Goal: Task Accomplishment & Management: Complete application form

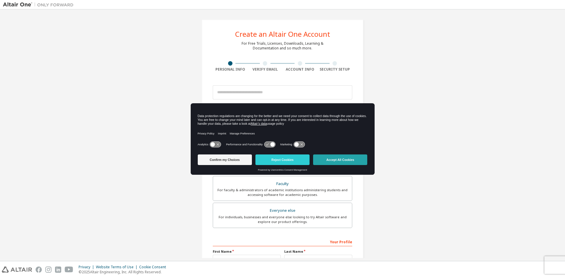
click at [340, 156] on button "Accept All Cookies" at bounding box center [340, 159] width 54 height 11
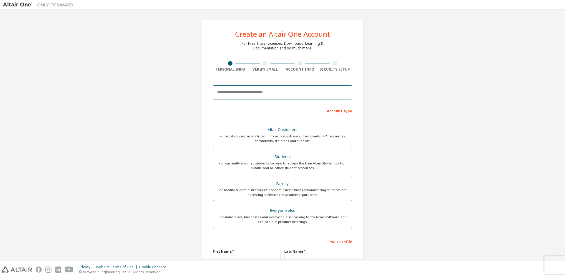
click at [254, 96] on input "email" at bounding box center [282, 92] width 139 height 14
type input "**********"
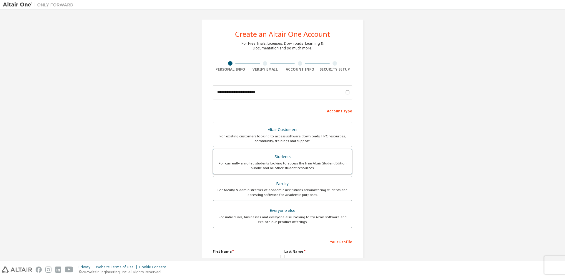
click at [293, 157] on div "Students" at bounding box center [283, 157] width 132 height 8
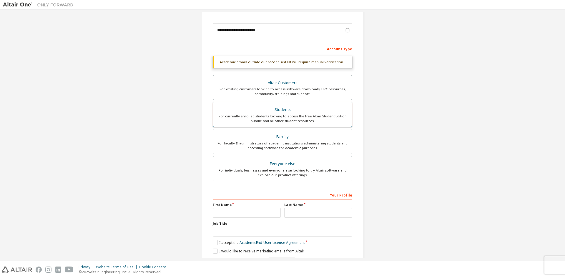
scroll to position [81, 0]
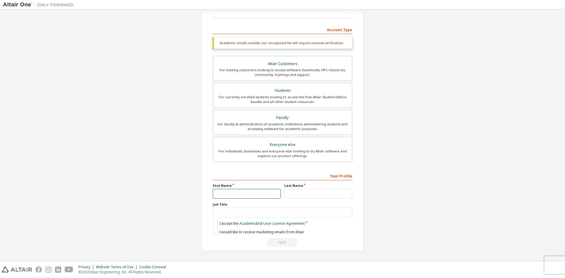
click at [259, 194] on input "text" at bounding box center [247, 194] width 68 height 10
type input "*********"
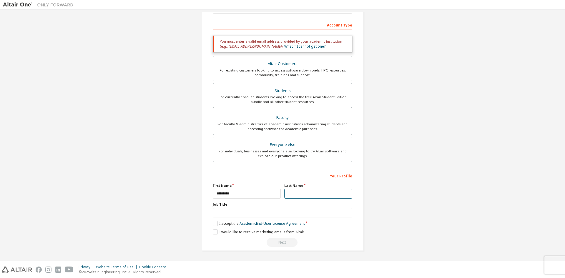
click at [294, 194] on input "text" at bounding box center [318, 194] width 68 height 10
type input "**********"
click at [276, 213] on input "text" at bounding box center [282, 213] width 139 height 10
click at [214, 227] on div "**********" at bounding box center [282, 209] width 139 height 76
click at [214, 224] on label "I accept the Academic End-User License Agreement" at bounding box center [259, 223] width 92 height 5
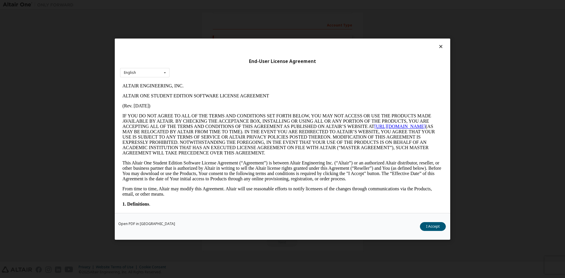
scroll to position [0, 0]
click at [424, 226] on button "I Accept" at bounding box center [433, 226] width 26 height 9
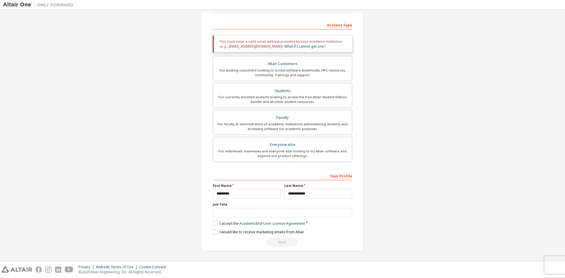
click at [217, 232] on label "I would like to receive marketing emails from Altair" at bounding box center [258, 231] width 91 height 5
click at [289, 213] on input "text" at bounding box center [282, 213] width 139 height 10
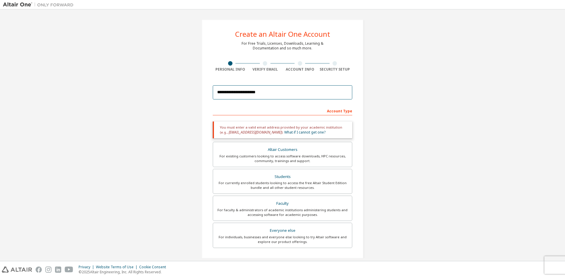
click at [272, 90] on input "**********" at bounding box center [282, 92] width 139 height 14
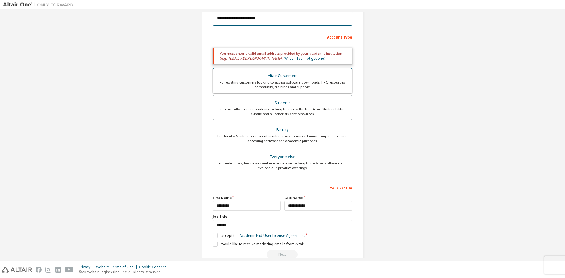
scroll to position [86, 0]
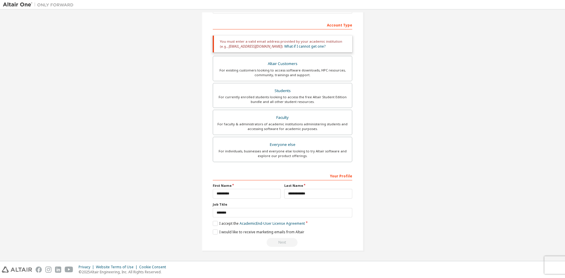
click at [275, 242] on div "Next" at bounding box center [282, 242] width 139 height 9
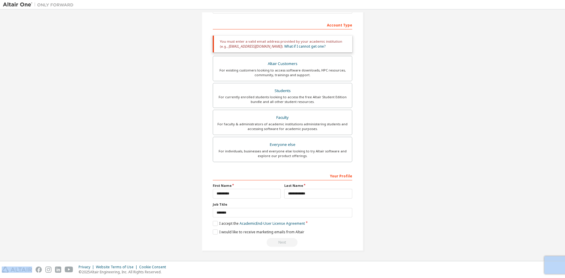
click at [275, 242] on div "Next" at bounding box center [282, 242] width 139 height 9
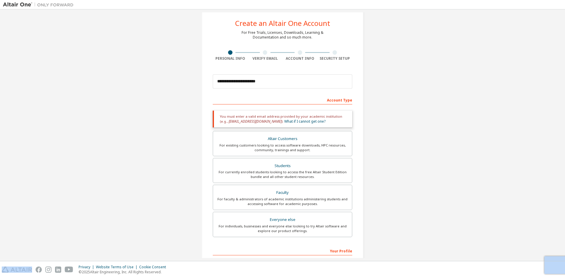
scroll to position [0, 0]
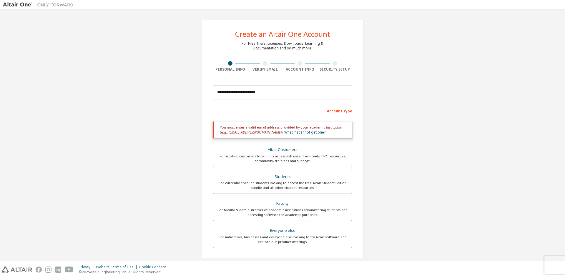
drag, startPoint x: 353, startPoint y: 69, endPoint x: 473, endPoint y: 131, distance: 135.3
click at [473, 131] on div "**********" at bounding box center [282, 178] width 559 height 332
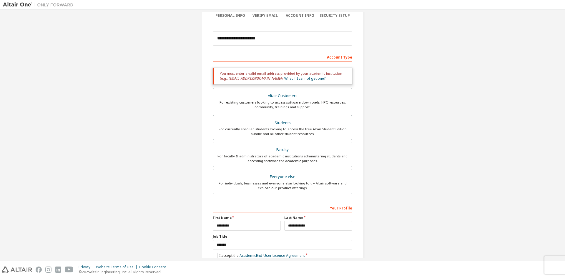
scroll to position [59, 0]
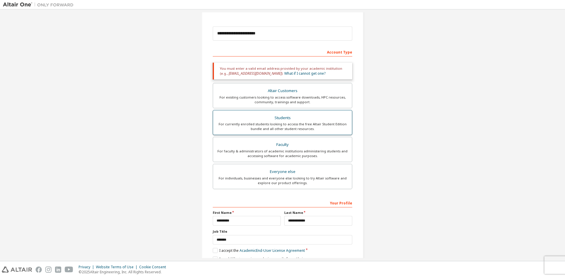
click at [309, 129] on div "For currently enrolled students looking to access the free Altair Student Editi…" at bounding box center [283, 126] width 132 height 9
click at [309, 144] on div "Faculty" at bounding box center [283, 145] width 132 height 8
click at [311, 122] on div "For currently enrolled students looking to access the free Altair Student Editi…" at bounding box center [283, 126] width 132 height 9
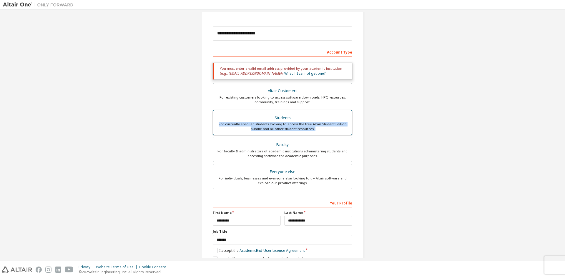
click at [311, 122] on div "For currently enrolled students looking to access the free Altair Student Editi…" at bounding box center [283, 126] width 132 height 9
click at [317, 116] on div "Students" at bounding box center [283, 118] width 132 height 8
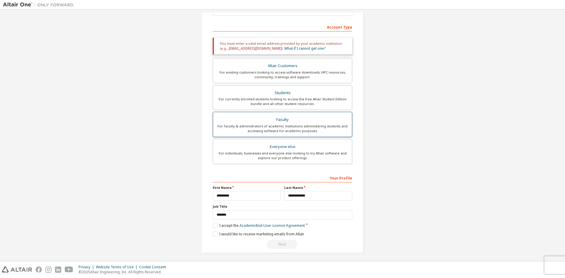
scroll to position [86, 0]
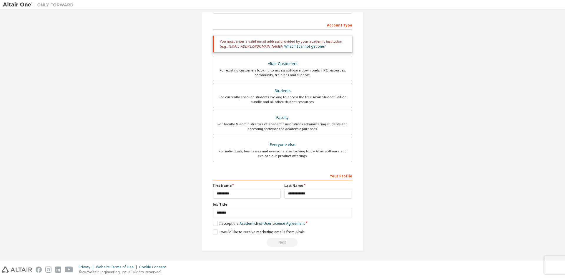
click at [273, 242] on div "Next" at bounding box center [282, 242] width 139 height 9
click at [272, 214] on input "*******" at bounding box center [282, 213] width 139 height 10
type input "*"
click at [557, 265] on div "Privacy Website Terms of Use Cookie Consent © 2025 Altair Engineering, Inc. All…" at bounding box center [282, 269] width 565 height 17
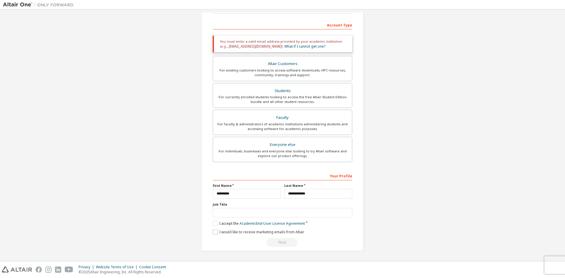
drag, startPoint x: 285, startPoint y: 243, endPoint x: 290, endPoint y: 234, distance: 10.3
click at [285, 242] on div "Next" at bounding box center [282, 242] width 139 height 9
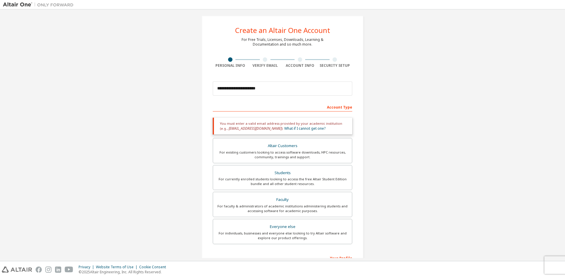
scroll to position [0, 0]
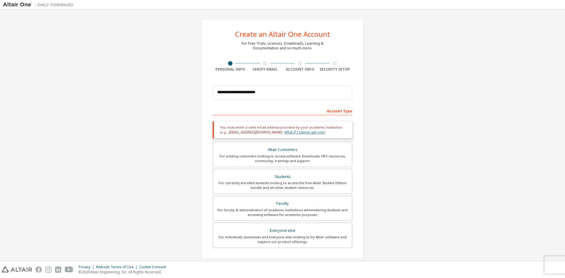
click at [290, 134] on link "What if I cannot get one?" at bounding box center [304, 132] width 41 height 5
